Goal: Task Accomplishment & Management: Use online tool/utility

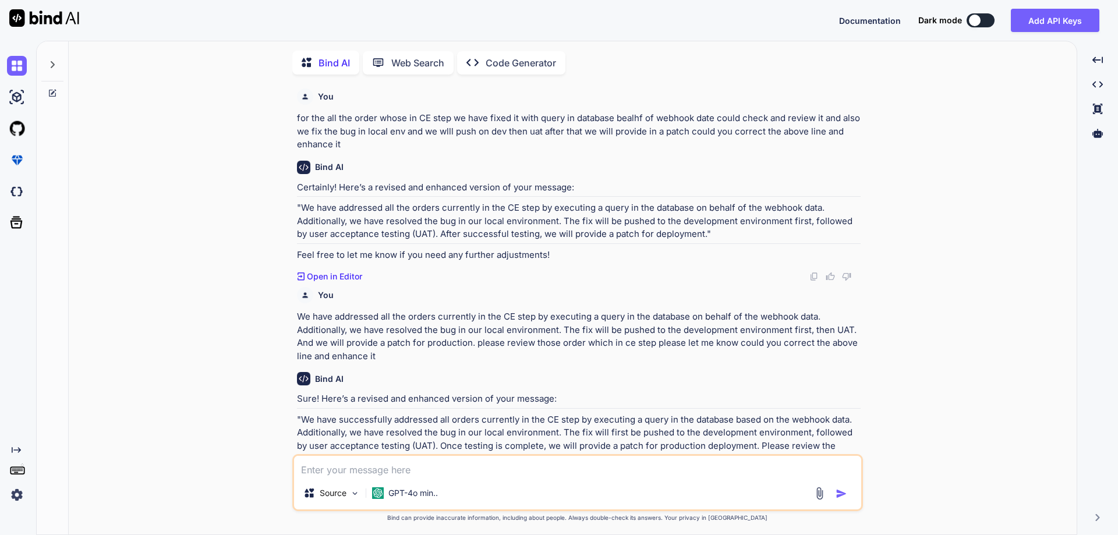
scroll to position [557, 0]
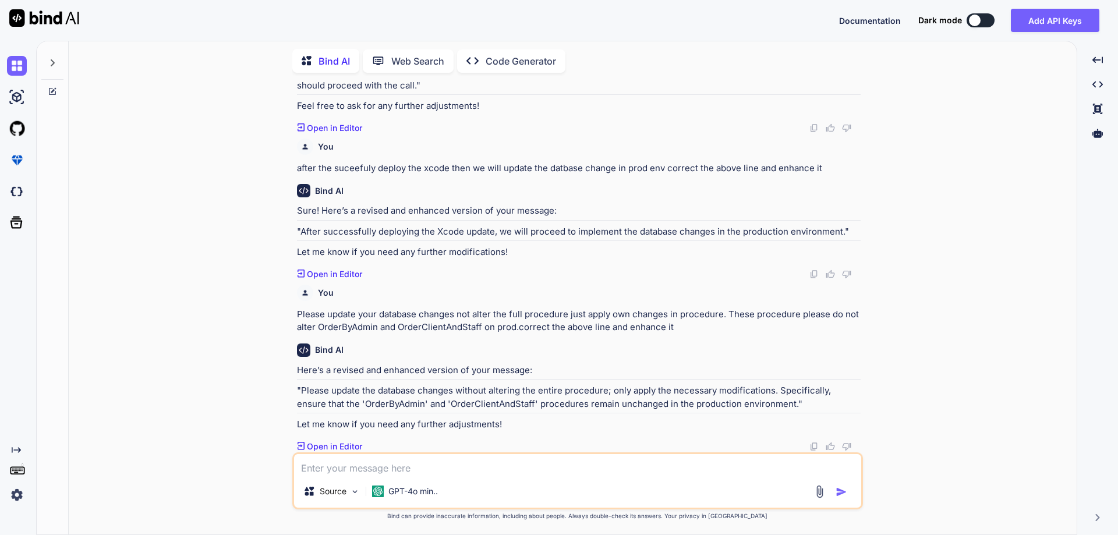
type textarea "we have completed our database change on prod. now we are in unit testing proce…"
type textarea "x"
drag, startPoint x: 518, startPoint y: 328, endPoint x: 697, endPoint y: 329, distance: 178.8
click at [697, 329] on p "Please update your database changes not alter the full procedure just apply own…" at bounding box center [579, 321] width 564 height 26
copy p "correct the above line and enhance it"
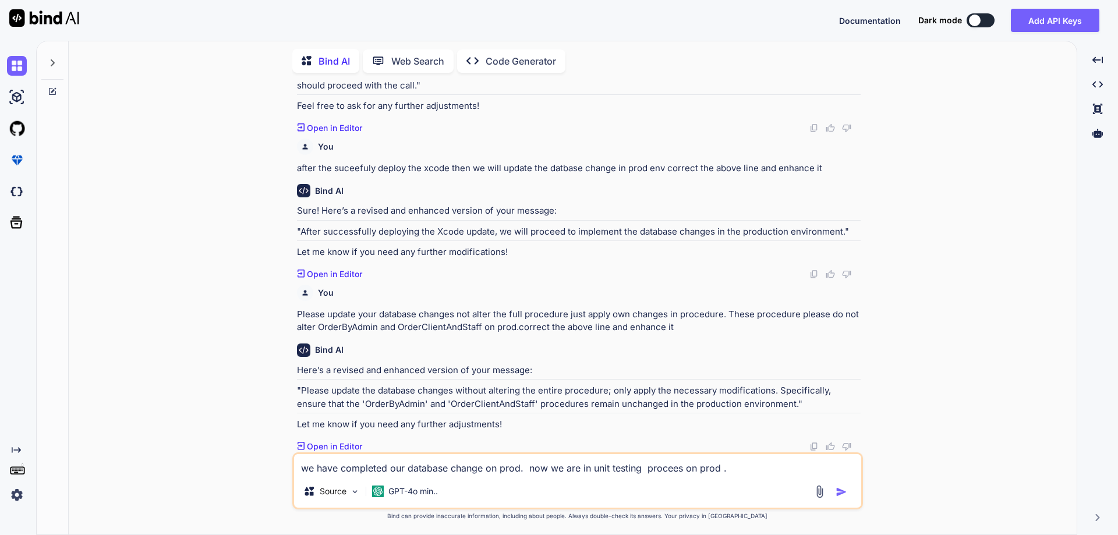
click at [742, 470] on textarea "we have completed our database change on prod. now we are in unit testing proce…" at bounding box center [577, 464] width 567 height 21
paste textarea "correct the above line and enhance it"
type textarea "we have completed our database change on prod. now we are in unit testing proce…"
type textarea "x"
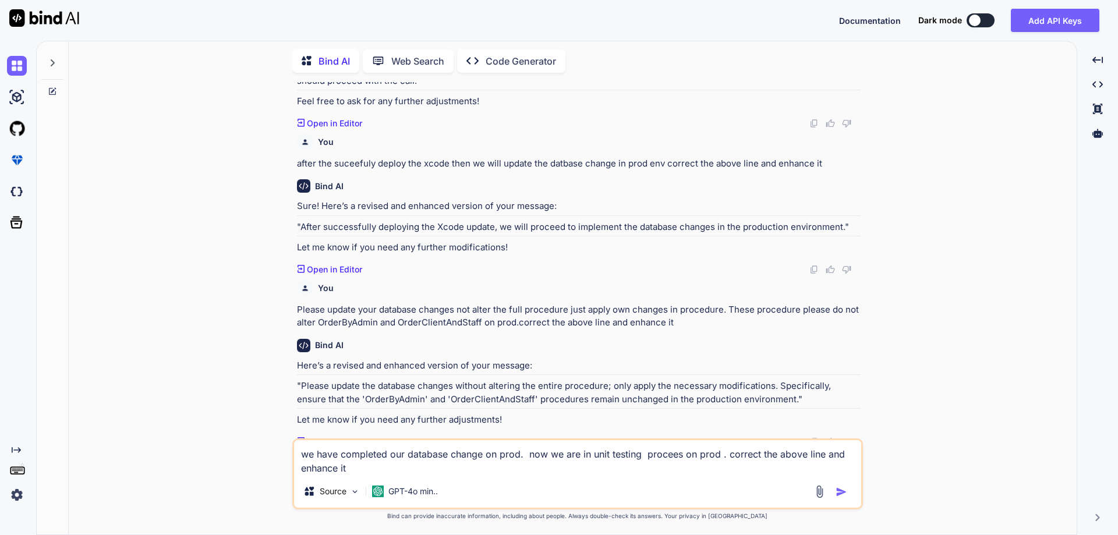
type textarea "we have completed our database change on prod. now we are in unit testing proce…"
click at [841, 488] on img "button" at bounding box center [842, 492] width 12 height 12
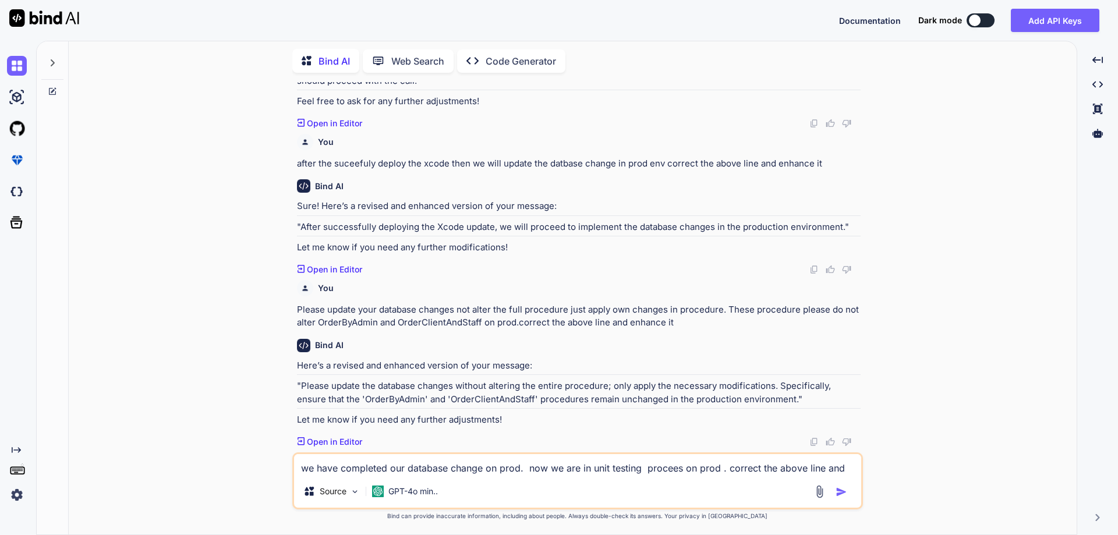
scroll to position [680, 0]
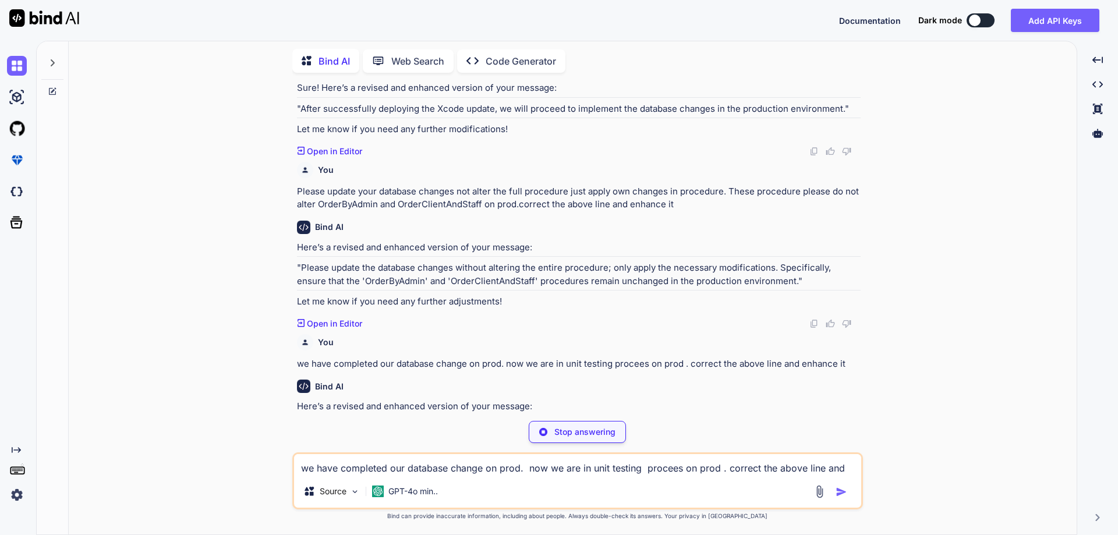
type textarea "x"
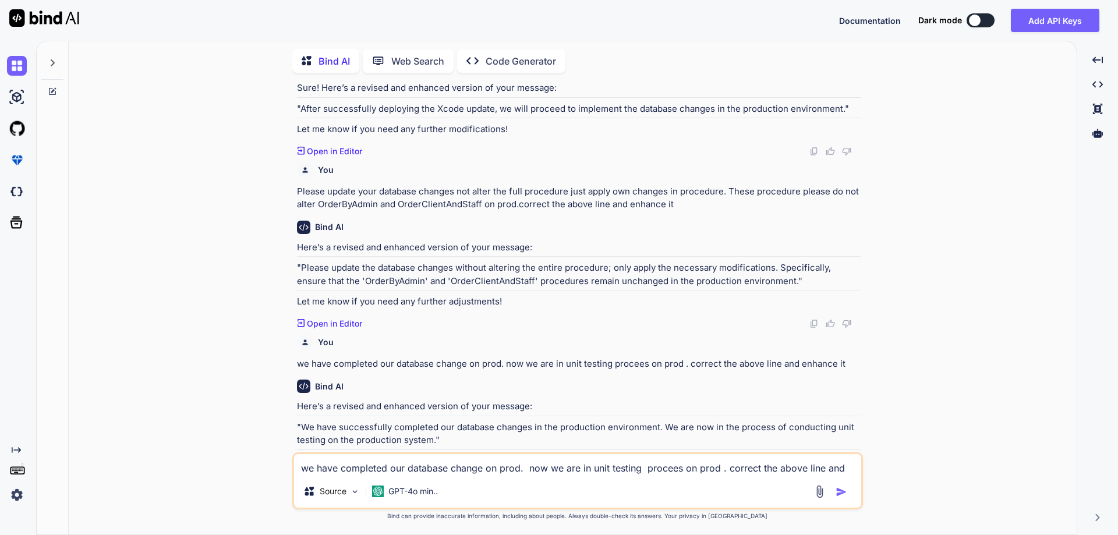
scroll to position [716, 0]
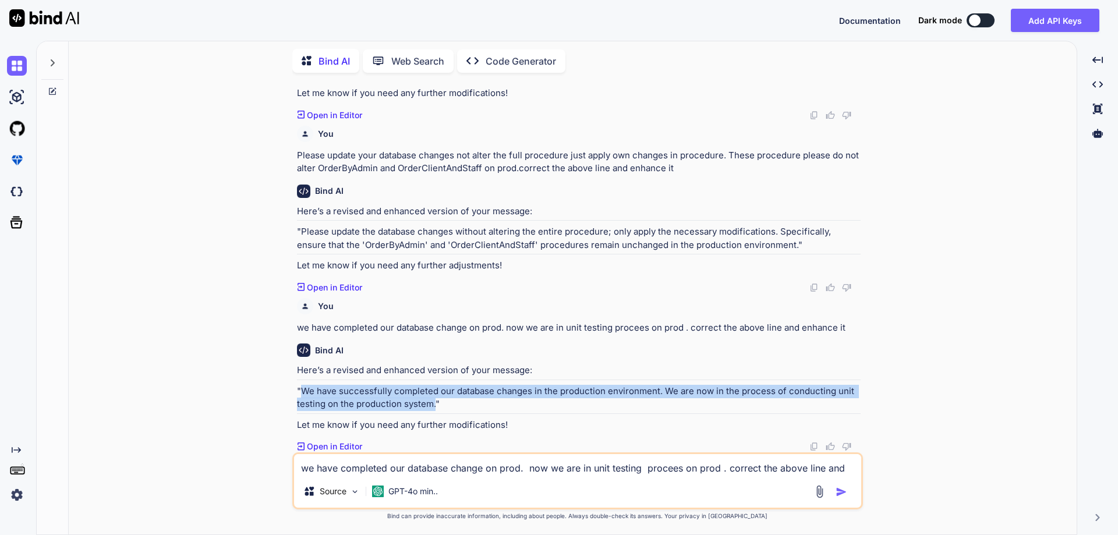
drag, startPoint x: 434, startPoint y: 406, endPoint x: 303, endPoint y: 391, distance: 131.8
click at [303, 391] on p ""We have successfully completed our database changes in the production environm…" at bounding box center [579, 398] width 564 height 26
copy p "We have successfully completed our database changes in the production environme…"
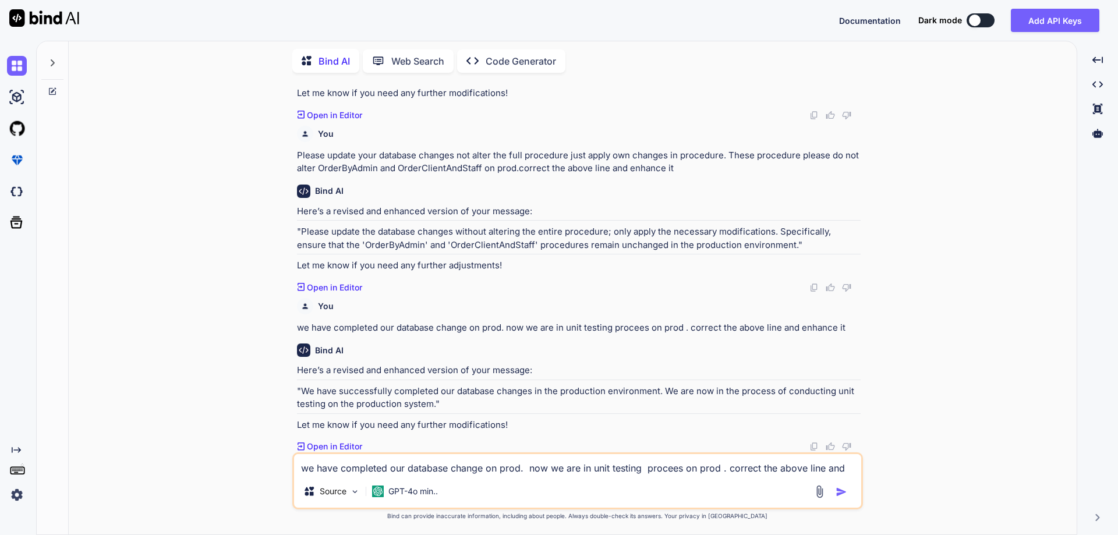
click at [318, 470] on textarea "we have completed our database change on prod. now we are in unit testing proce…" at bounding box center [577, 464] width 567 height 21
paste textarea "Could you review this asana ticket "Cancel Request Issues" [URL][DOMAIN_NAME] w…"
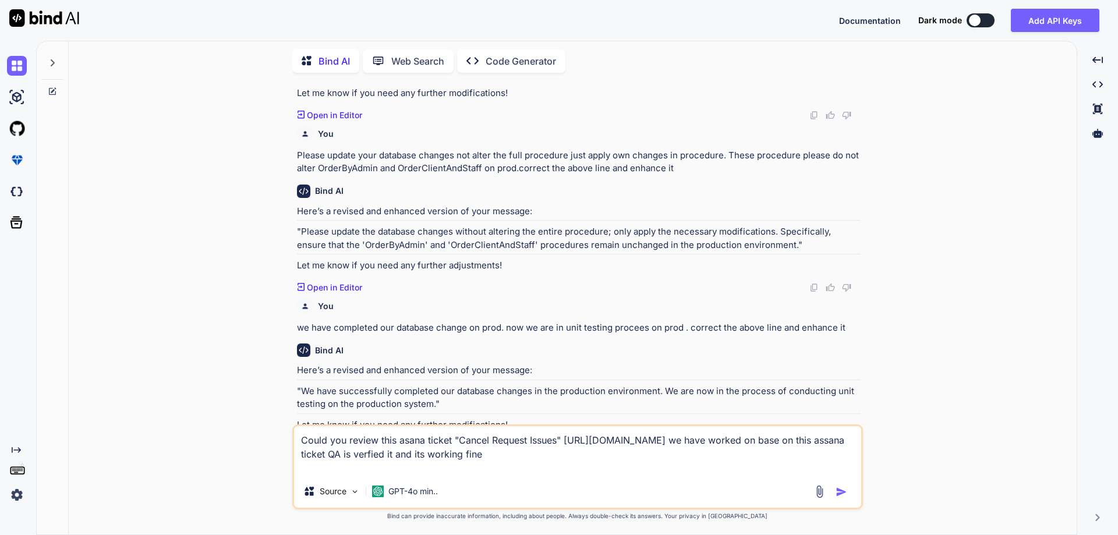
scroll to position [744, 0]
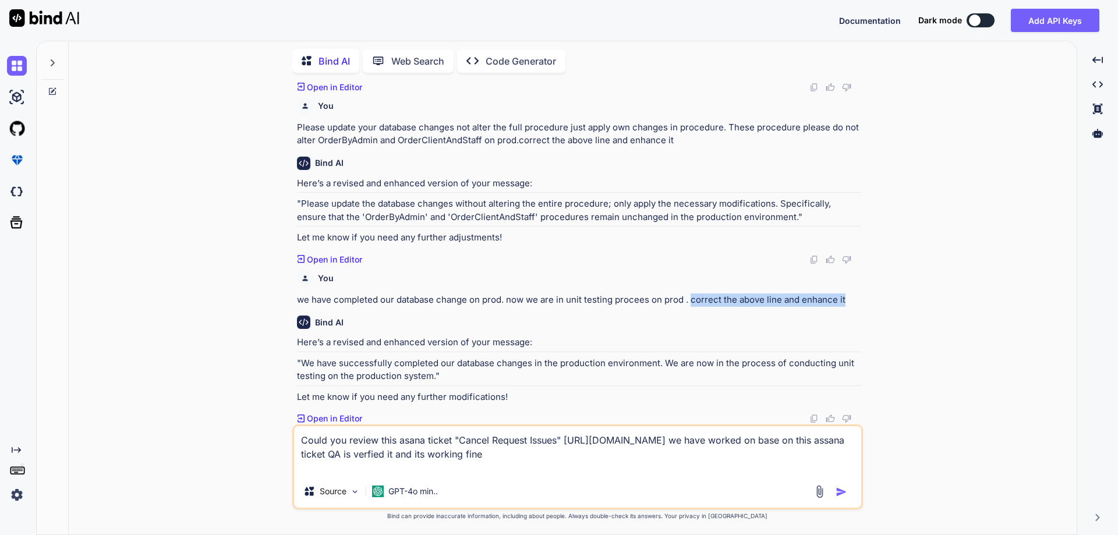
drag, startPoint x: 691, startPoint y: 302, endPoint x: 845, endPoint y: 300, distance: 153.7
click at [845, 300] on p "we have completed our database change on prod. now we are in unit testing proce…" at bounding box center [579, 299] width 564 height 13
copy p "correct the above line and enhance it"
click at [552, 469] on textarea "Could you review this asana ticket "Cancel Request Issues" [URL][DOMAIN_NAME] w…" at bounding box center [577, 450] width 567 height 49
paste textarea "correct the above line and enhance it"
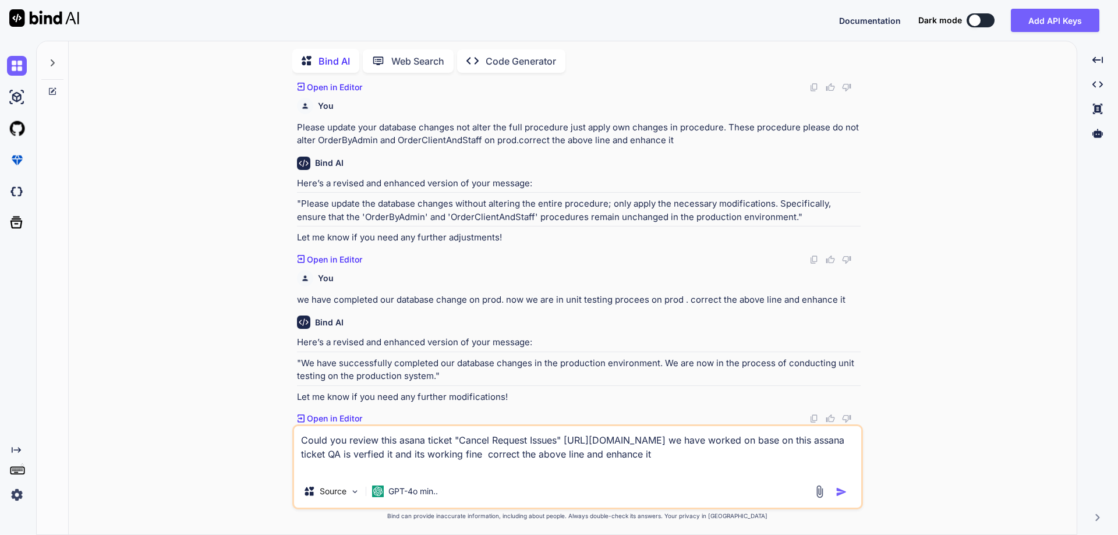
type textarea "Could you review this asana ticket "Cancel Request Issues" [URL][DOMAIN_NAME] w…"
click at [837, 488] on img "button" at bounding box center [842, 492] width 12 height 12
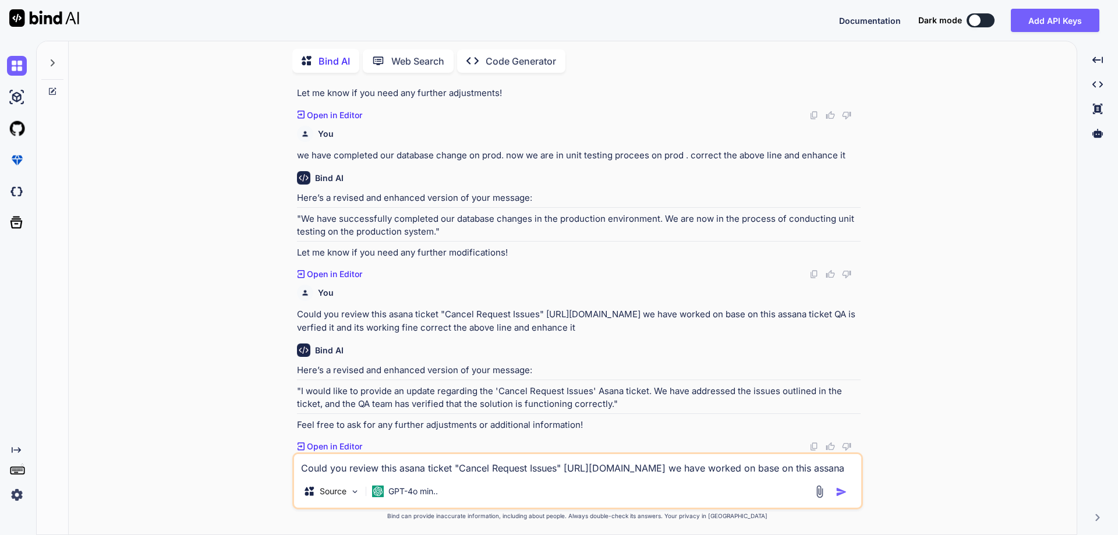
scroll to position [902, 0]
drag, startPoint x: 653, startPoint y: 390, endPoint x: 222, endPoint y: 401, distance: 431.6
click at [222, 401] on div "You for the all the order whose in CE step we have fixed it with query in datab…" at bounding box center [577, 308] width 999 height 452
